Goal: Task Accomplishment & Management: Manage account settings

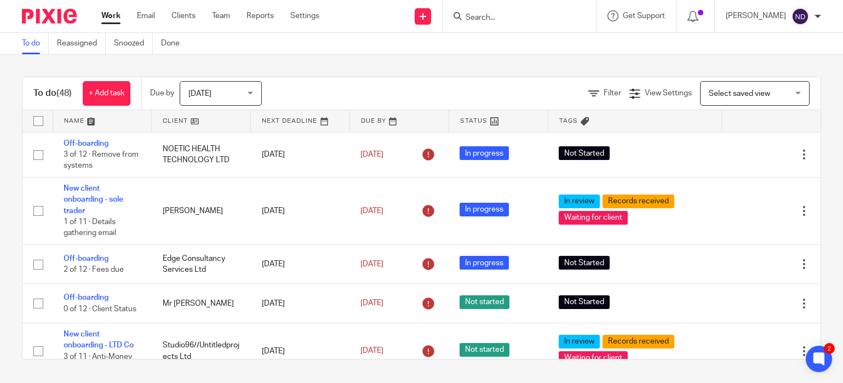
scroll to position [231, 0]
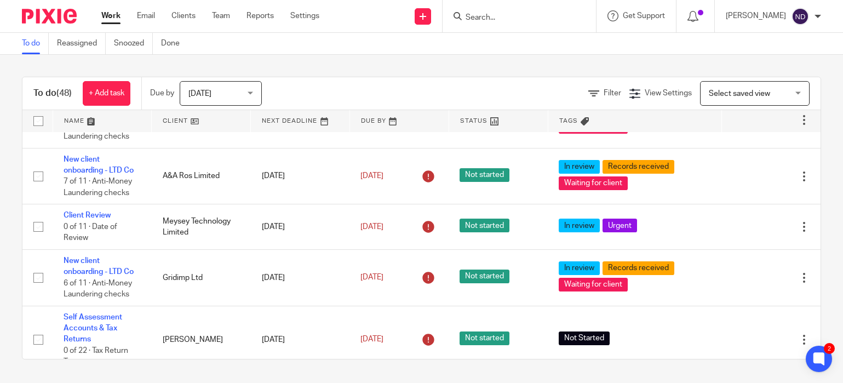
click at [481, 19] on input "Search" at bounding box center [513, 18] width 99 height 10
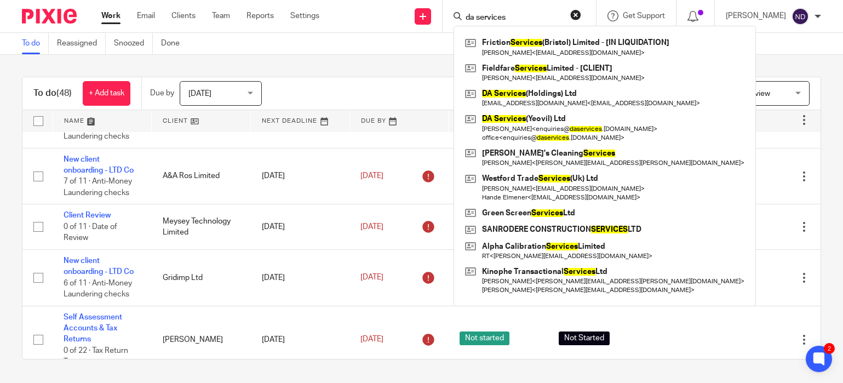
type input "da services"
click button "submit" at bounding box center [0, 0] width 0 height 0
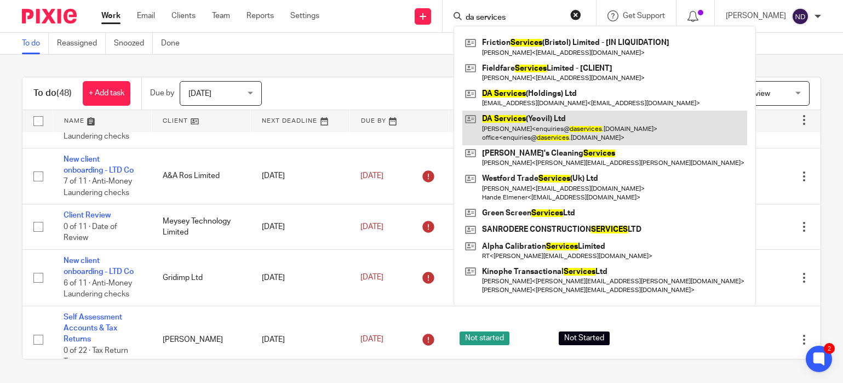
click at [519, 120] on link at bounding box center [604, 128] width 285 height 34
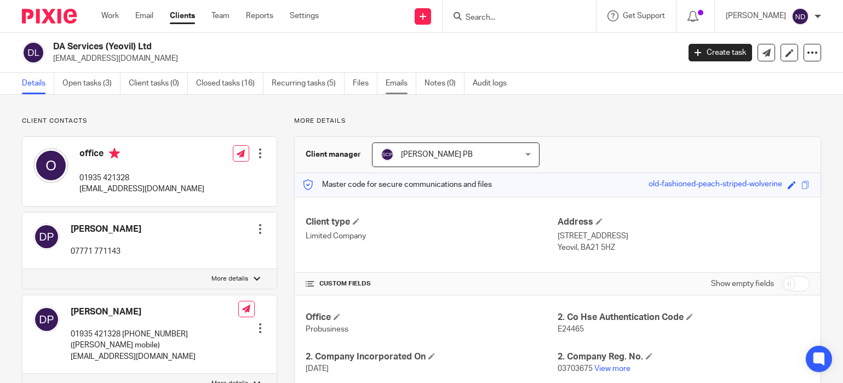
click at [393, 85] on link "Emails" at bounding box center [400, 83] width 31 height 21
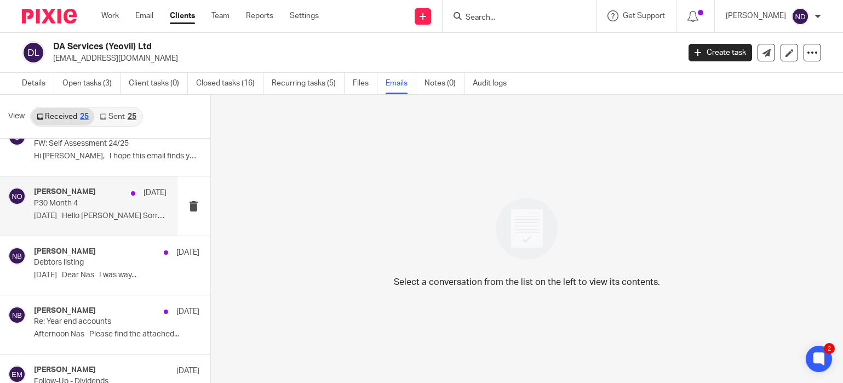
scroll to position [20, 0]
click at [90, 203] on p "P30 Month 4" at bounding box center [87, 204] width 106 height 9
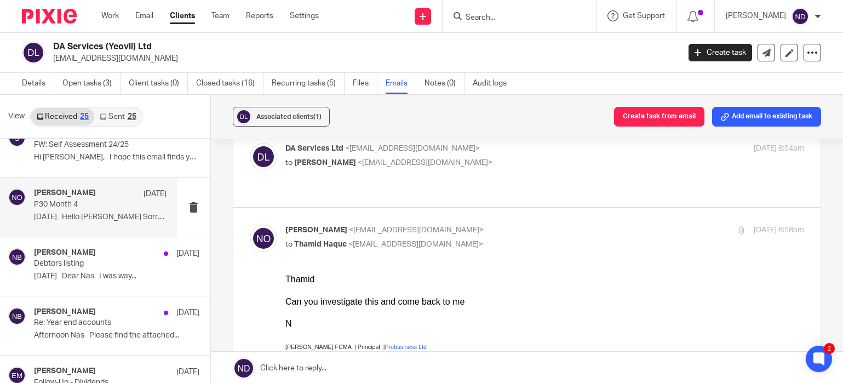
scroll to position [54, 0]
click at [343, 153] on span "DA Services Ltd" at bounding box center [314, 149] width 58 height 8
checkbox input "true"
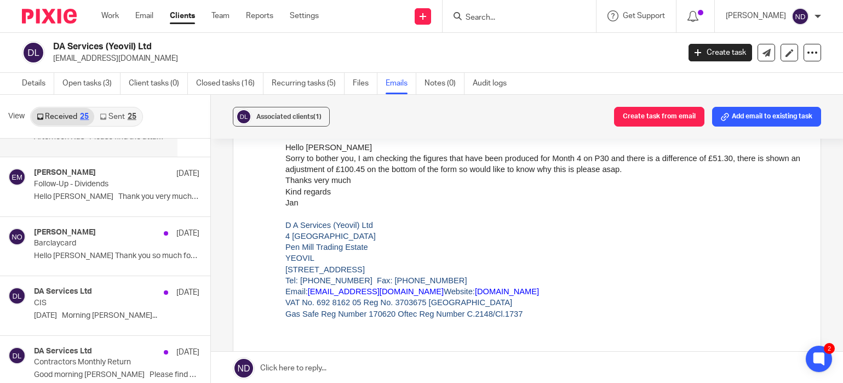
scroll to position [221, 0]
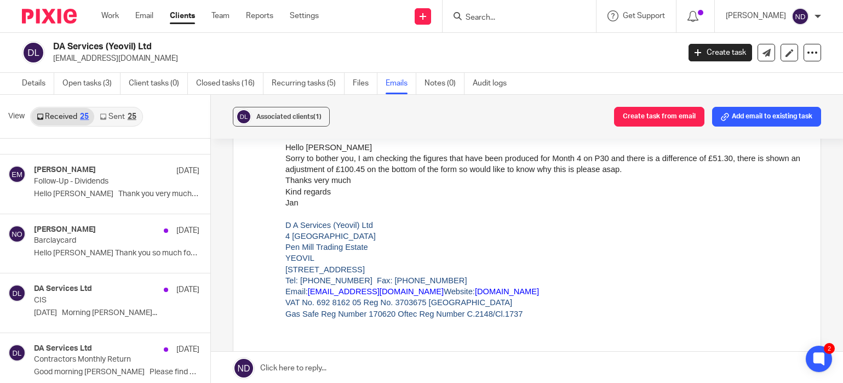
click at [114, 117] on link "Sent 25" at bounding box center [117, 117] width 47 height 18
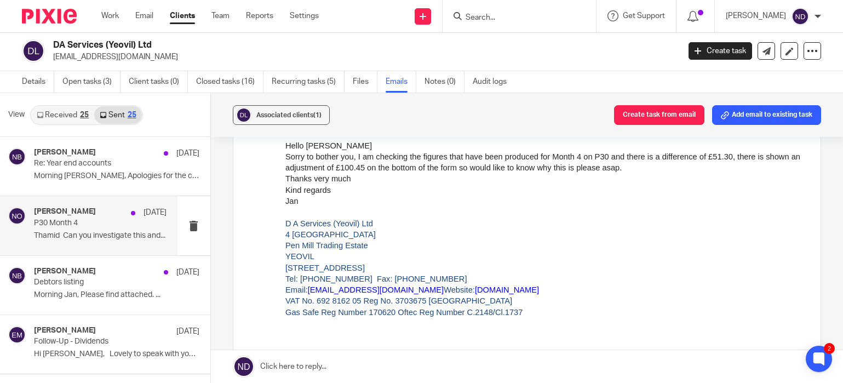
scroll to position [0, 0]
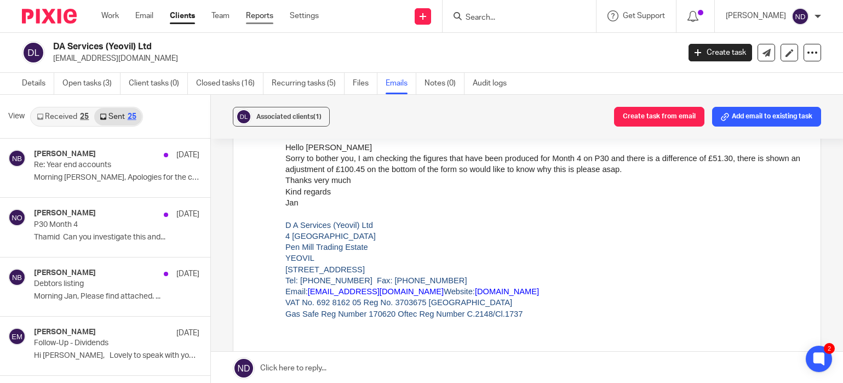
click at [261, 18] on link "Reports" at bounding box center [259, 15] width 27 height 11
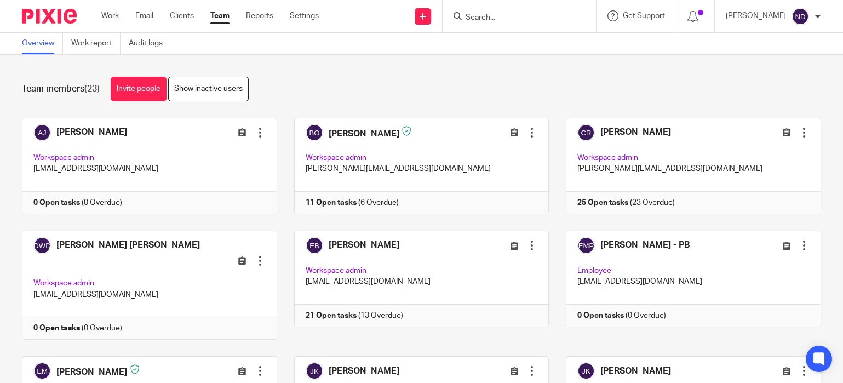
click at [218, 20] on link "Team" at bounding box center [219, 15] width 19 height 11
click at [339, 77] on div "Team members (23) Invite people Show inactive users" at bounding box center [421, 89] width 799 height 25
click at [139, 89] on link "Invite people" at bounding box center [139, 89] width 56 height 25
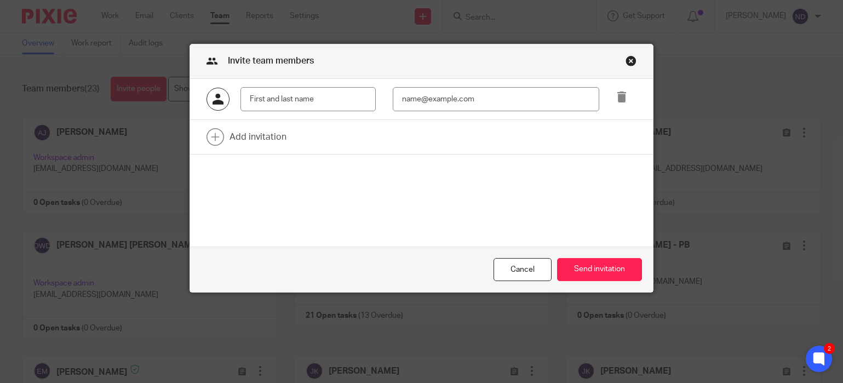
click at [267, 99] on input "text" at bounding box center [307, 99] width 135 height 25
type input "Payroll PB"
type input "payroll@probusinessuk.com"
click at [246, 139] on link at bounding box center [421, 137] width 462 height 34
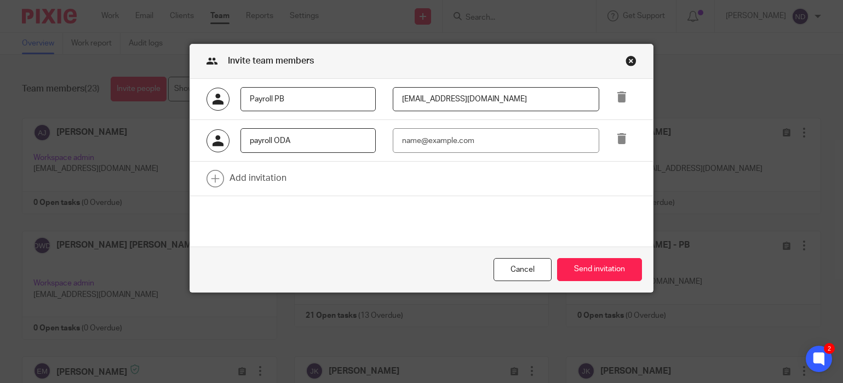
type input "payroll ODA"
type input "payroll@odaccoiuntants.co.uk"
click at [587, 267] on button "Send invitation" at bounding box center [599, 270] width 85 height 24
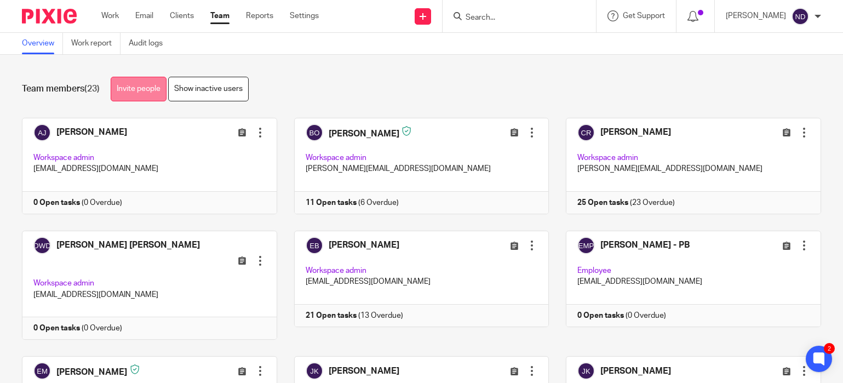
click at [130, 94] on link "Invite people" at bounding box center [139, 89] width 56 height 25
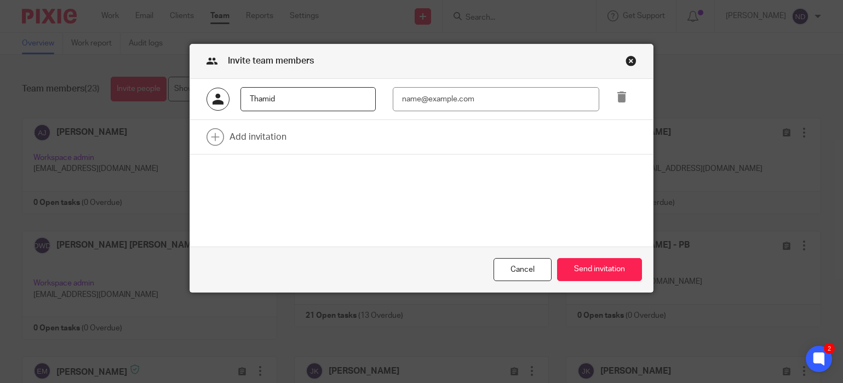
type input "Thamid"
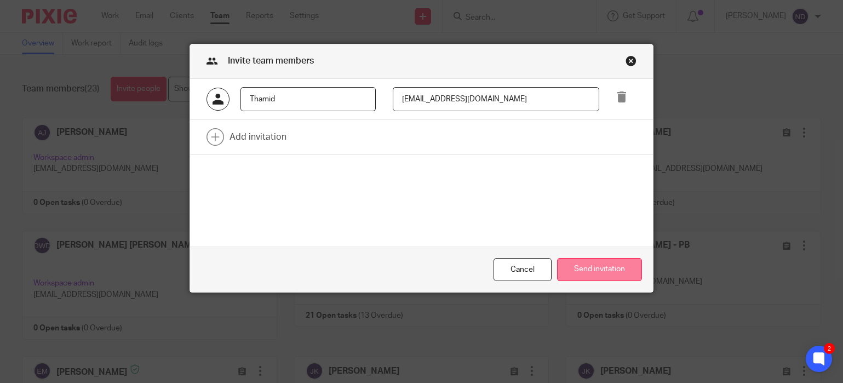
type input "[EMAIL_ADDRESS][DOMAIN_NAME]"
click at [589, 272] on button "Send invitation" at bounding box center [599, 270] width 85 height 24
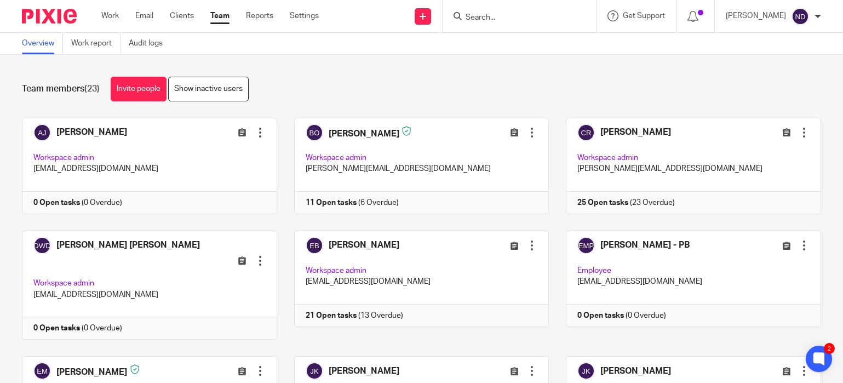
click at [326, 73] on div "Team members (23) Invite people Show inactive users Invite team members Add inv…" at bounding box center [421, 219] width 843 height 328
click at [502, 18] on input "Search" at bounding box center [513, 18] width 99 height 10
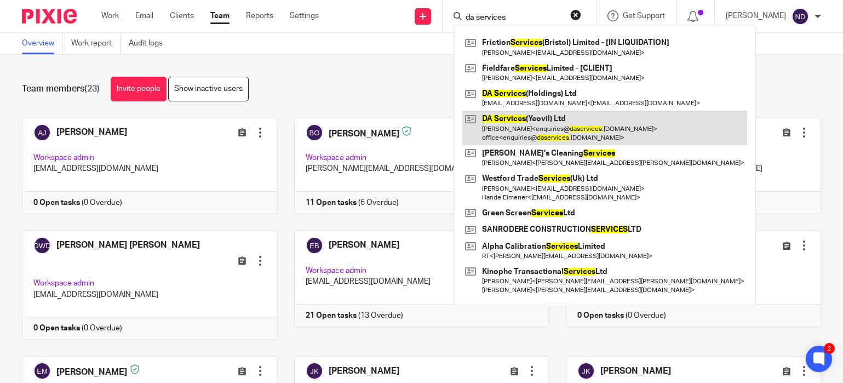
type input "da services"
click at [513, 120] on link at bounding box center [604, 128] width 285 height 34
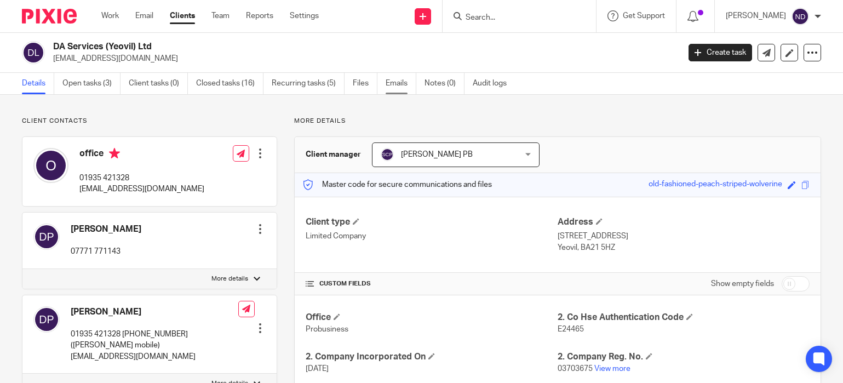
click at [394, 87] on link "Emails" at bounding box center [400, 83] width 31 height 21
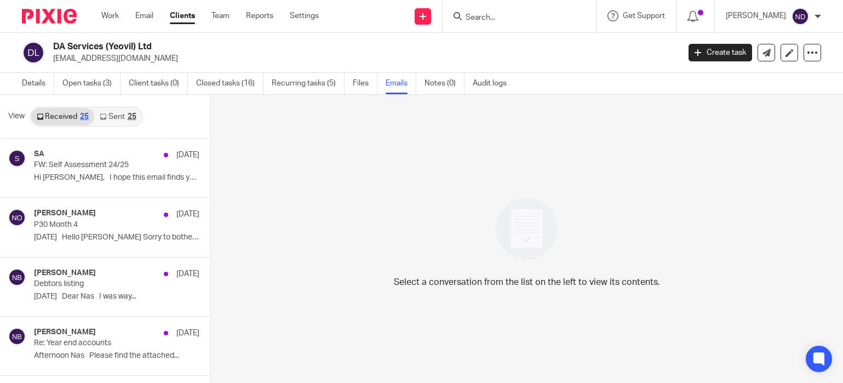
click at [111, 116] on link "Sent 25" at bounding box center [117, 117] width 47 height 18
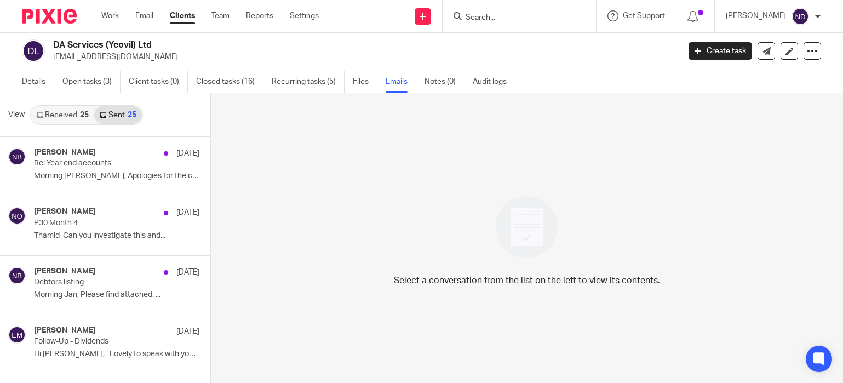
click at [64, 113] on link "Received 25" at bounding box center [62, 115] width 63 height 18
click at [116, 112] on link "Sent 25" at bounding box center [117, 115] width 47 height 18
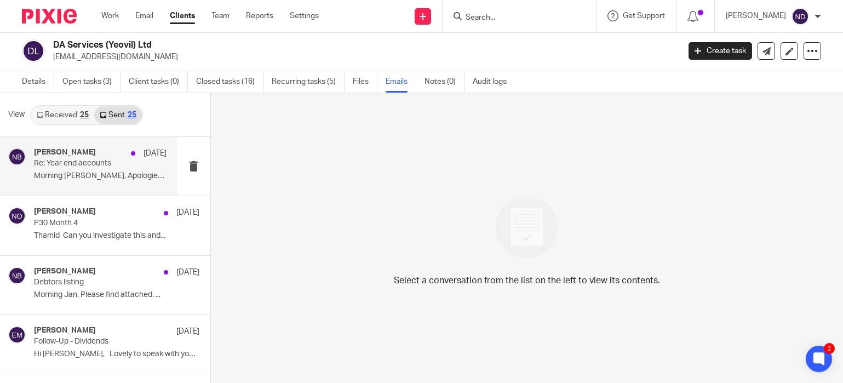
click at [72, 167] on p "Re: Year end accounts" at bounding box center [87, 163] width 106 height 9
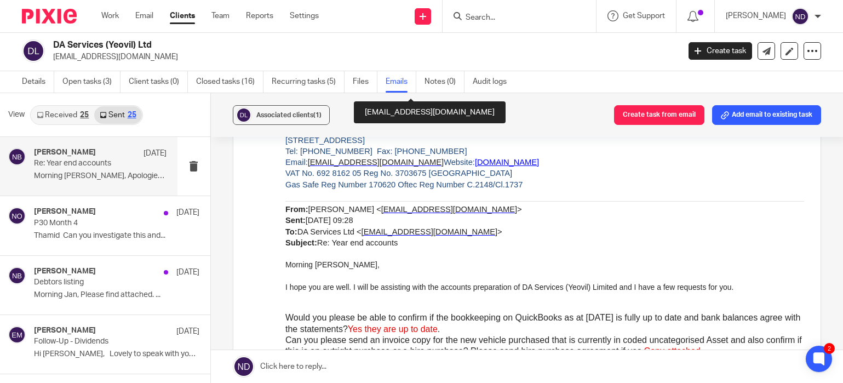
scroll to position [2718, 0]
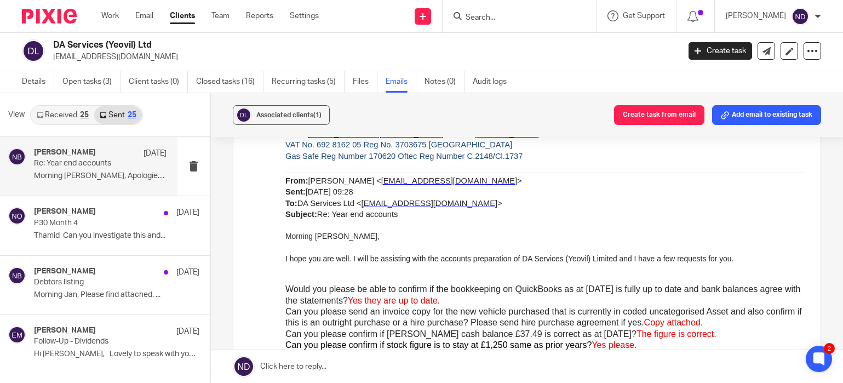
drag, startPoint x: 567, startPoint y: -1326, endPoint x: 372, endPoint y: 352, distance: 1689.5
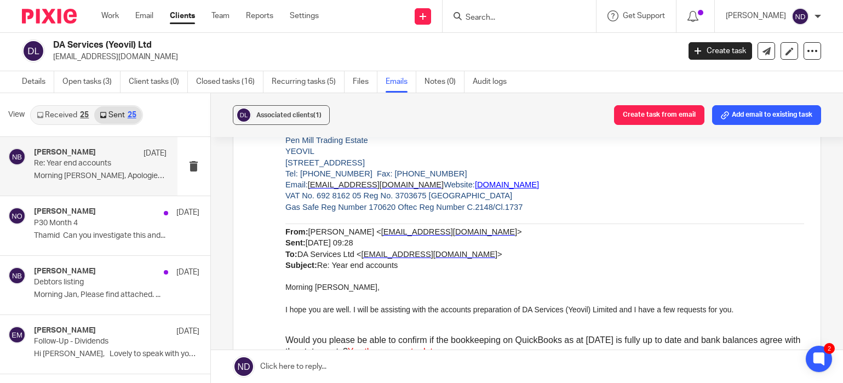
scroll to position [0, 0]
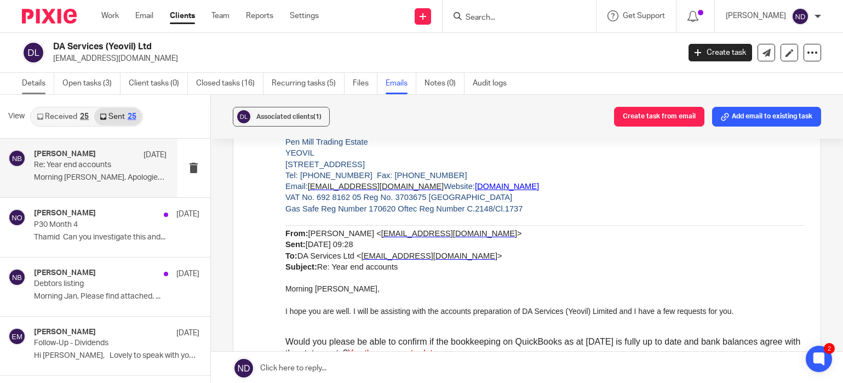
click at [28, 86] on link "Details" at bounding box center [38, 83] width 32 height 21
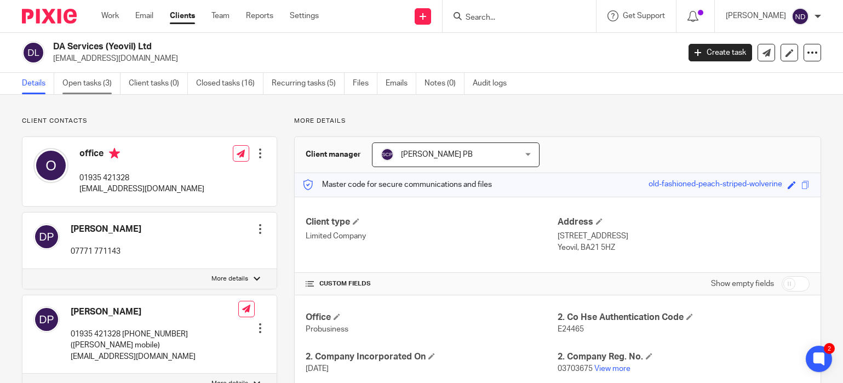
click at [74, 82] on link "Open tasks (3)" at bounding box center [91, 83] width 58 height 21
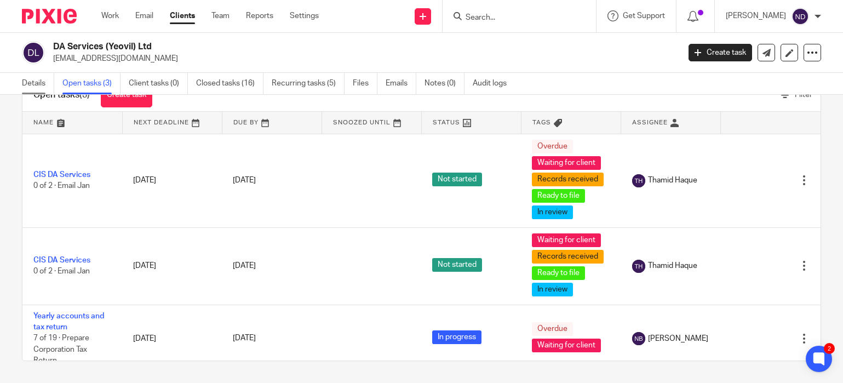
click at [32, 84] on link "Details" at bounding box center [38, 83] width 32 height 21
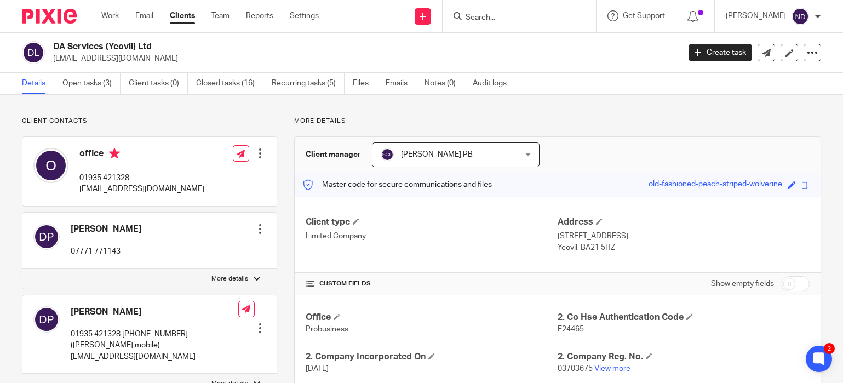
click at [496, 18] on input "Search" at bounding box center [513, 18] width 99 height 10
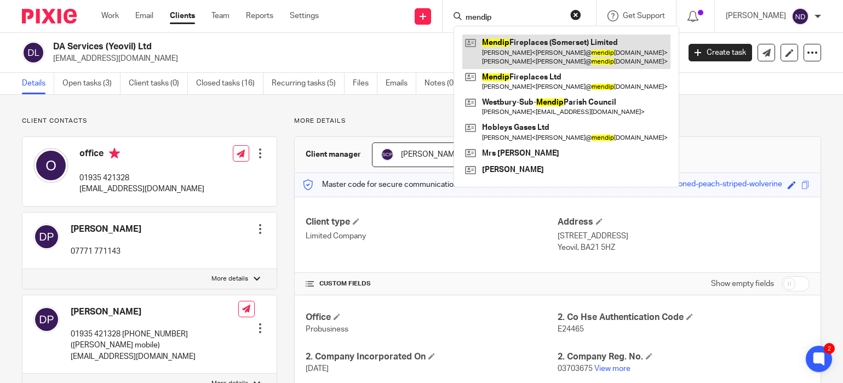
type input "mendip"
click at [528, 52] on link at bounding box center [566, 51] width 208 height 34
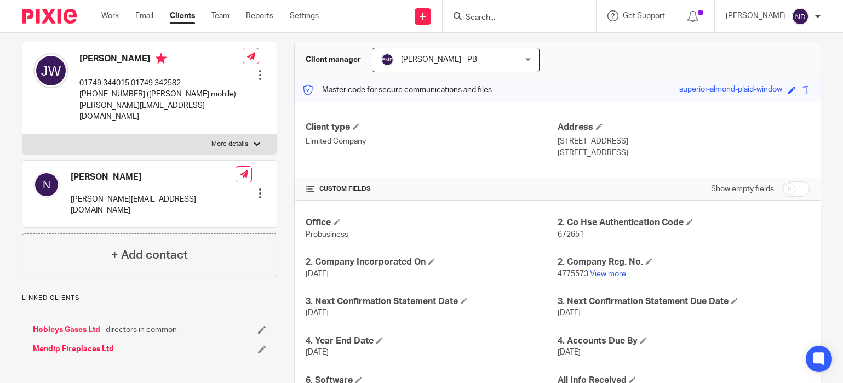
scroll to position [96, 0]
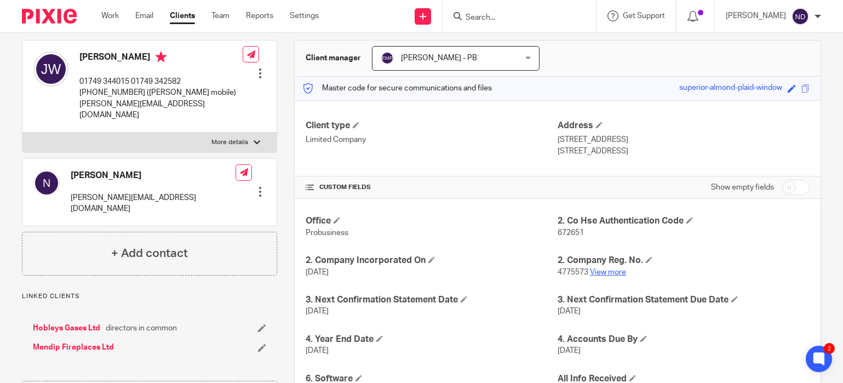
click at [609, 272] on link "View more" at bounding box center [608, 272] width 36 height 8
click at [61, 342] on link "Mendip Fireplaces Ltd" at bounding box center [73, 347] width 81 height 11
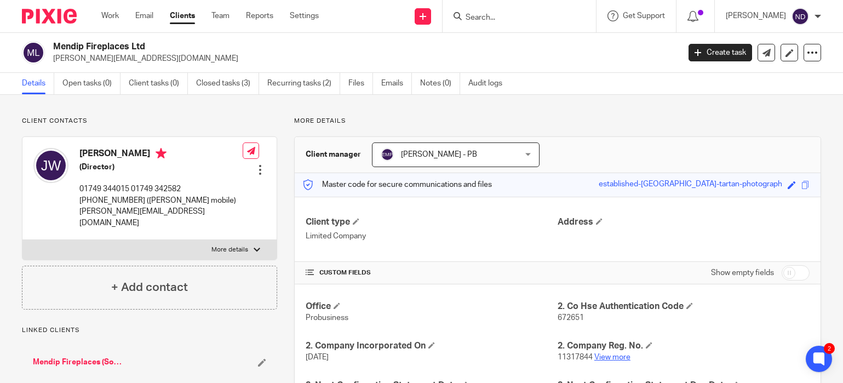
click at [612, 356] on link "View more" at bounding box center [612, 357] width 36 height 8
click at [220, 19] on link "Team" at bounding box center [220, 15] width 18 height 11
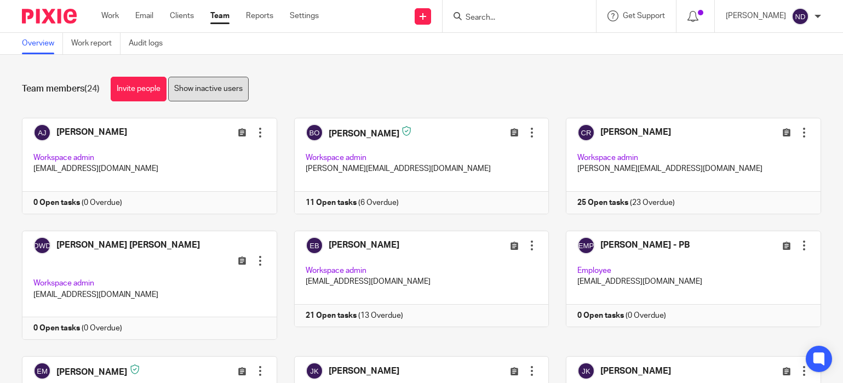
click at [220, 92] on link "Show inactive users" at bounding box center [208, 89] width 80 height 25
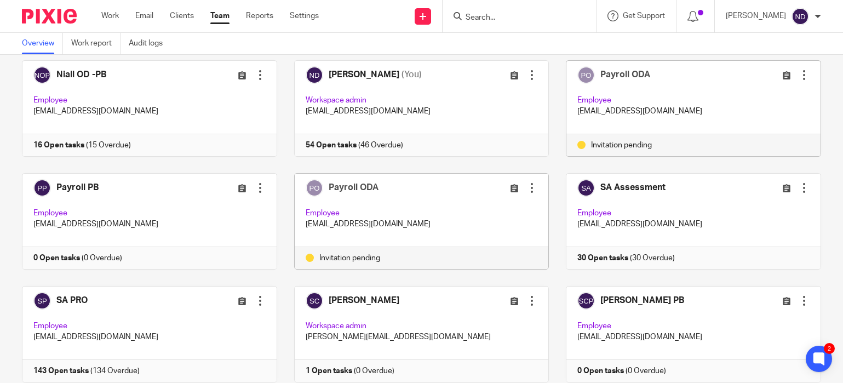
scroll to position [538, 0]
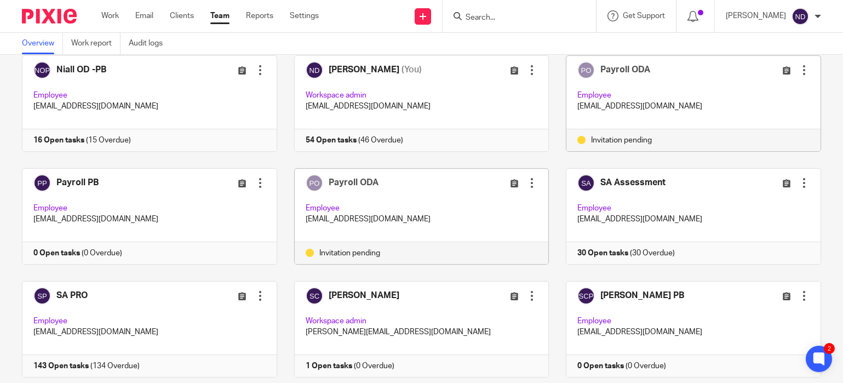
click at [531, 177] on div at bounding box center [531, 182] width 11 height 11
click at [491, 183] on span "Edit user" at bounding box center [492, 183] width 30 height 8
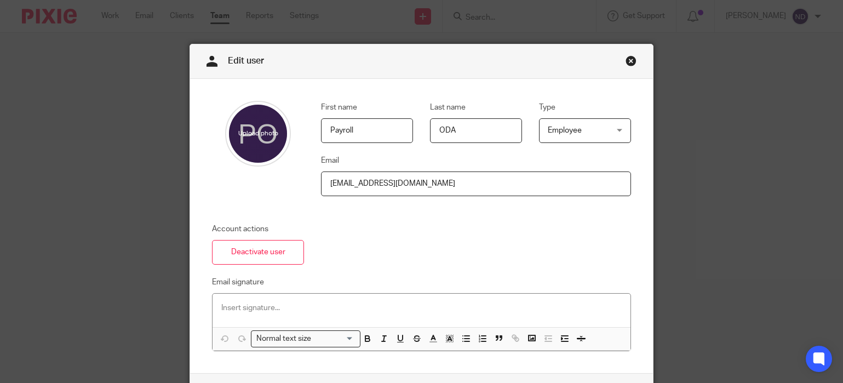
click at [389, 185] on input "[EMAIL_ADDRESS][DOMAIN_NAME]" at bounding box center [476, 183] width 310 height 25
type input "[EMAIL_ADDRESS][DOMAIN_NAME]"
click at [398, 223] on div "Account actions Deactivate user Email signature Normal text size Loading... Rem…" at bounding box center [413, 287] width 436 height 128
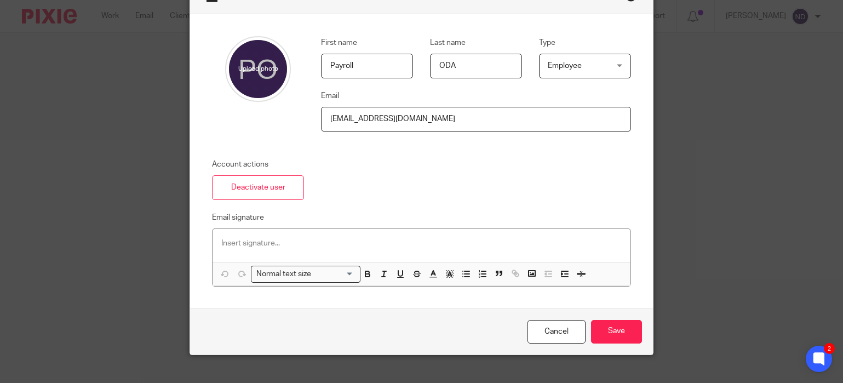
scroll to position [81, 0]
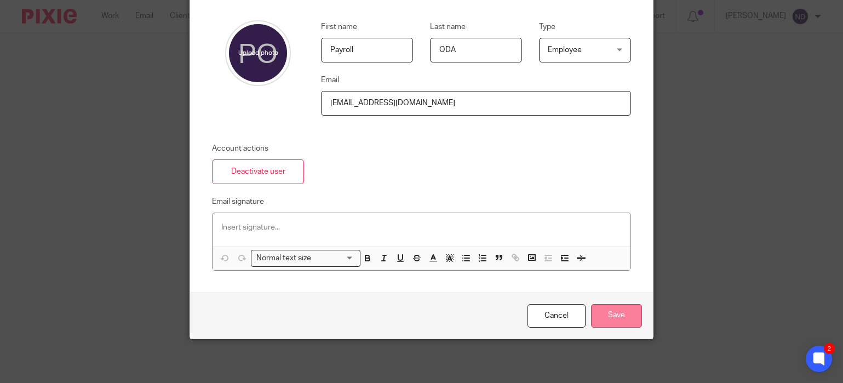
click at [618, 316] on input "Save" at bounding box center [616, 316] width 51 height 24
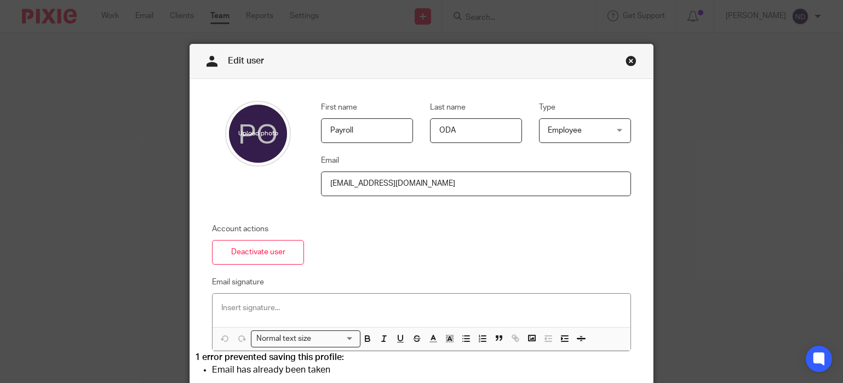
click at [629, 58] on link "Close this dialog window" at bounding box center [630, 62] width 11 height 15
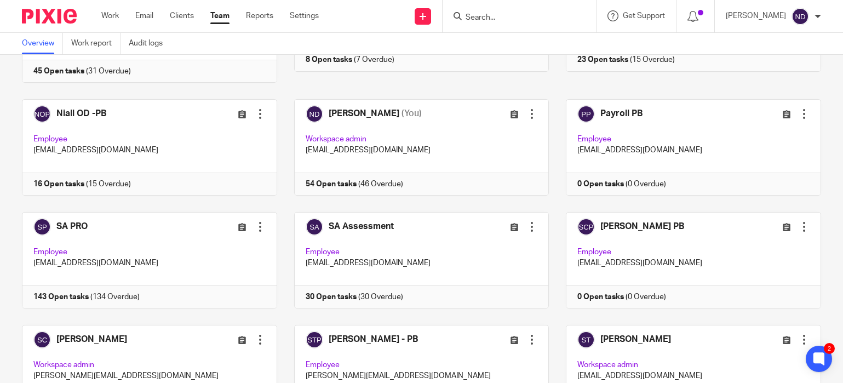
scroll to position [486, 0]
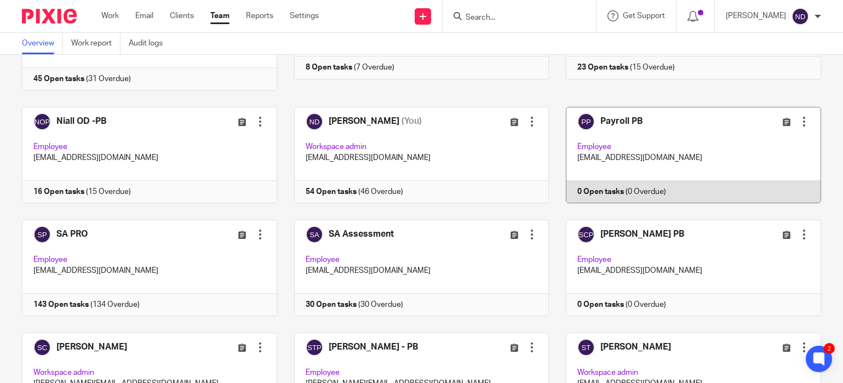
click at [625, 137] on link at bounding box center [685, 155] width 272 height 96
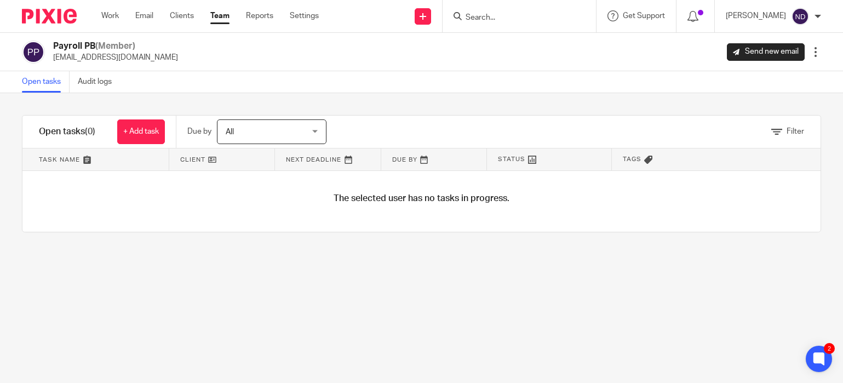
click at [815, 53] on div at bounding box center [815, 52] width 11 height 11
click at [306, 68] on div "Payroll PB (Member) payroll@probusinessuk.com Send new email Edit user Transfer…" at bounding box center [421, 52] width 843 height 38
click at [214, 15] on link "Team" at bounding box center [219, 15] width 19 height 11
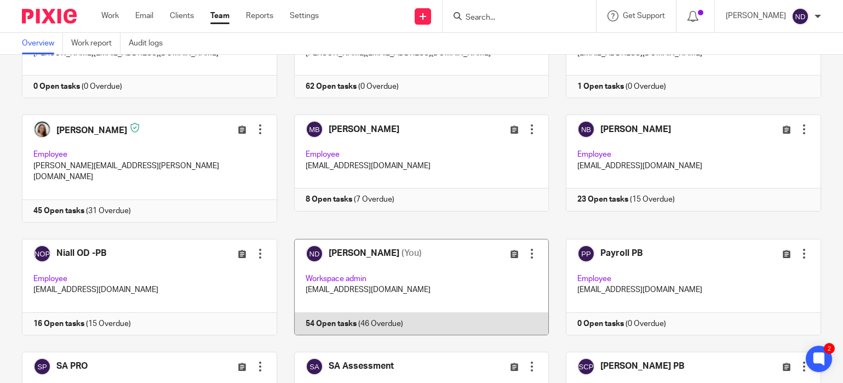
scroll to position [381, 0]
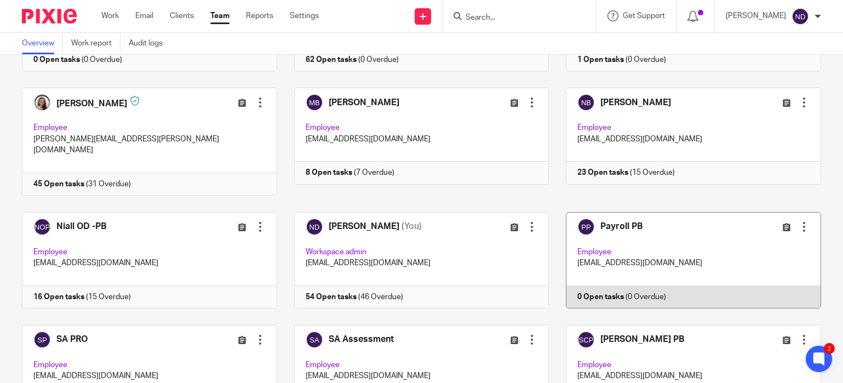
click at [803, 221] on div at bounding box center [803, 226] width 11 height 11
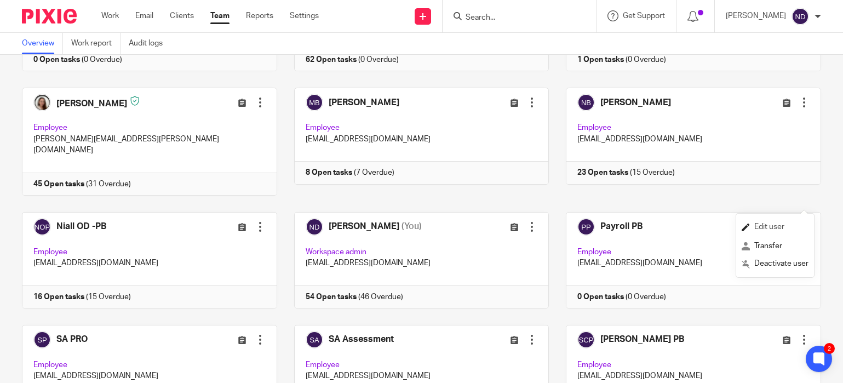
click at [770, 229] on span "Edit user" at bounding box center [769, 227] width 30 height 8
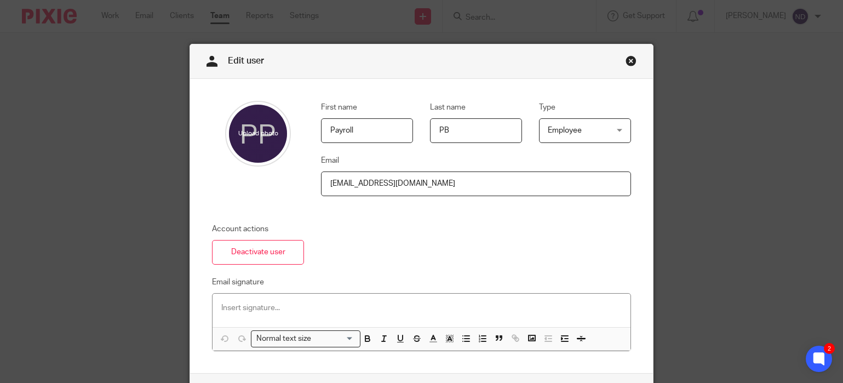
drag, startPoint x: 408, startPoint y: 181, endPoint x: 314, endPoint y: 176, distance: 93.8
click at [314, 176] on div "First name Payroll Last name PB Type Employee Employee Employee Workspace admin…" at bounding box center [467, 154] width 327 height 106
click at [387, 225] on div "Account actions Deactivate user Email signature Normal text size Loading... Rem…" at bounding box center [413, 287] width 436 height 128
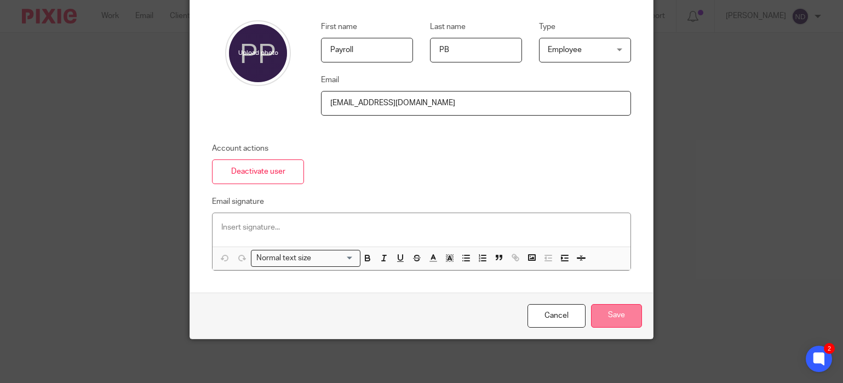
click at [607, 312] on input "Save" at bounding box center [616, 316] width 51 height 24
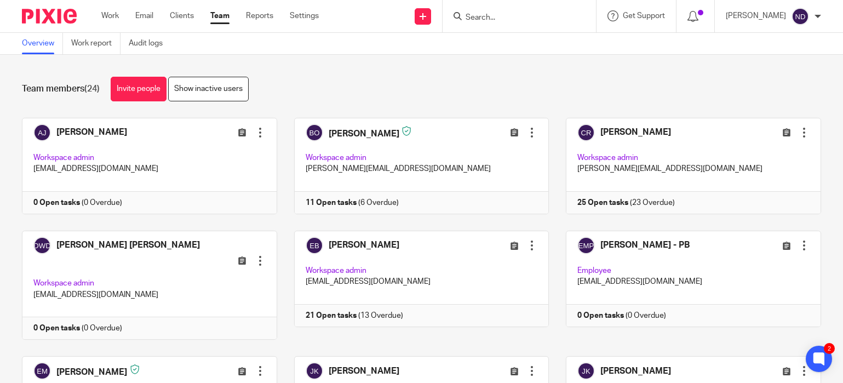
drag, startPoint x: 493, startPoint y: 16, endPoint x: 512, endPoint y: 16, distance: 19.2
click at [493, 16] on input "Search" at bounding box center [513, 18] width 99 height 10
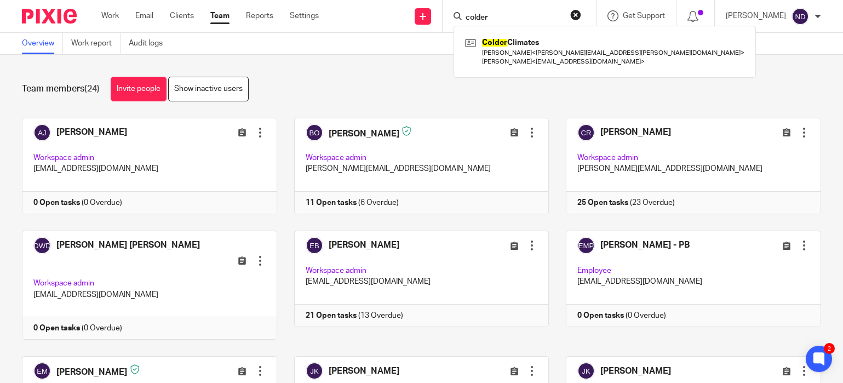
type input "colder"
click button "submit" at bounding box center [0, 0] width 0 height 0
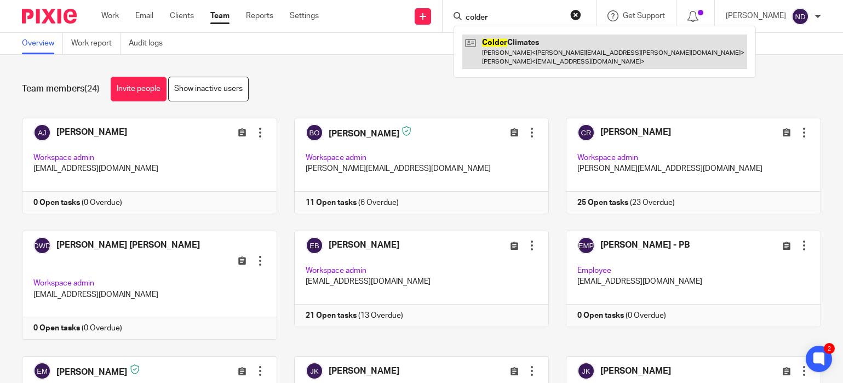
click at [513, 48] on link at bounding box center [604, 51] width 285 height 34
